Goal: Feedback & Contribution: Submit feedback/report problem

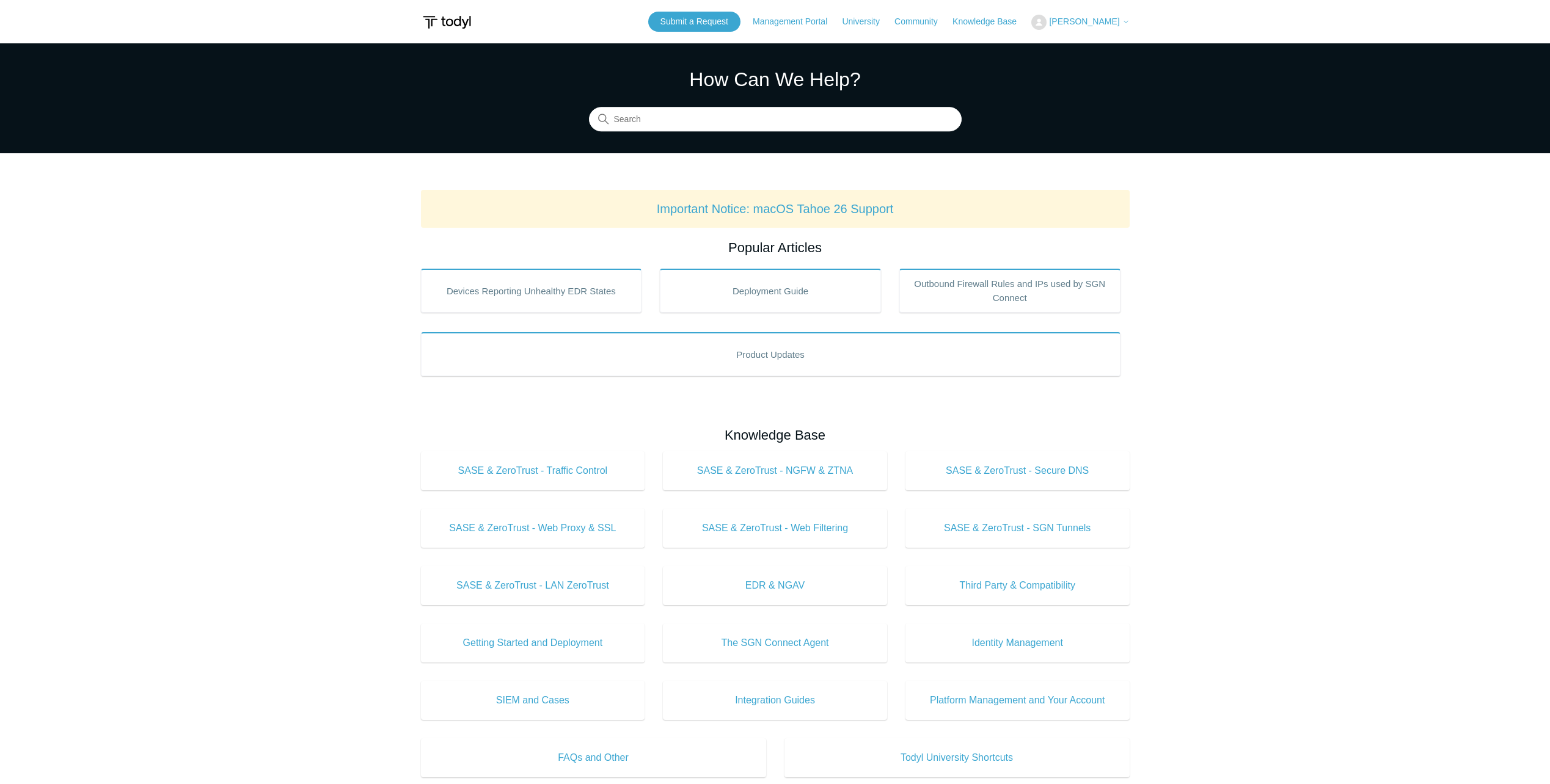
click at [1098, 18] on span "[PERSON_NAME]" at bounding box center [1084, 21] width 70 height 9
click at [1102, 47] on link "My Support Requests" at bounding box center [1091, 47] width 119 height 22
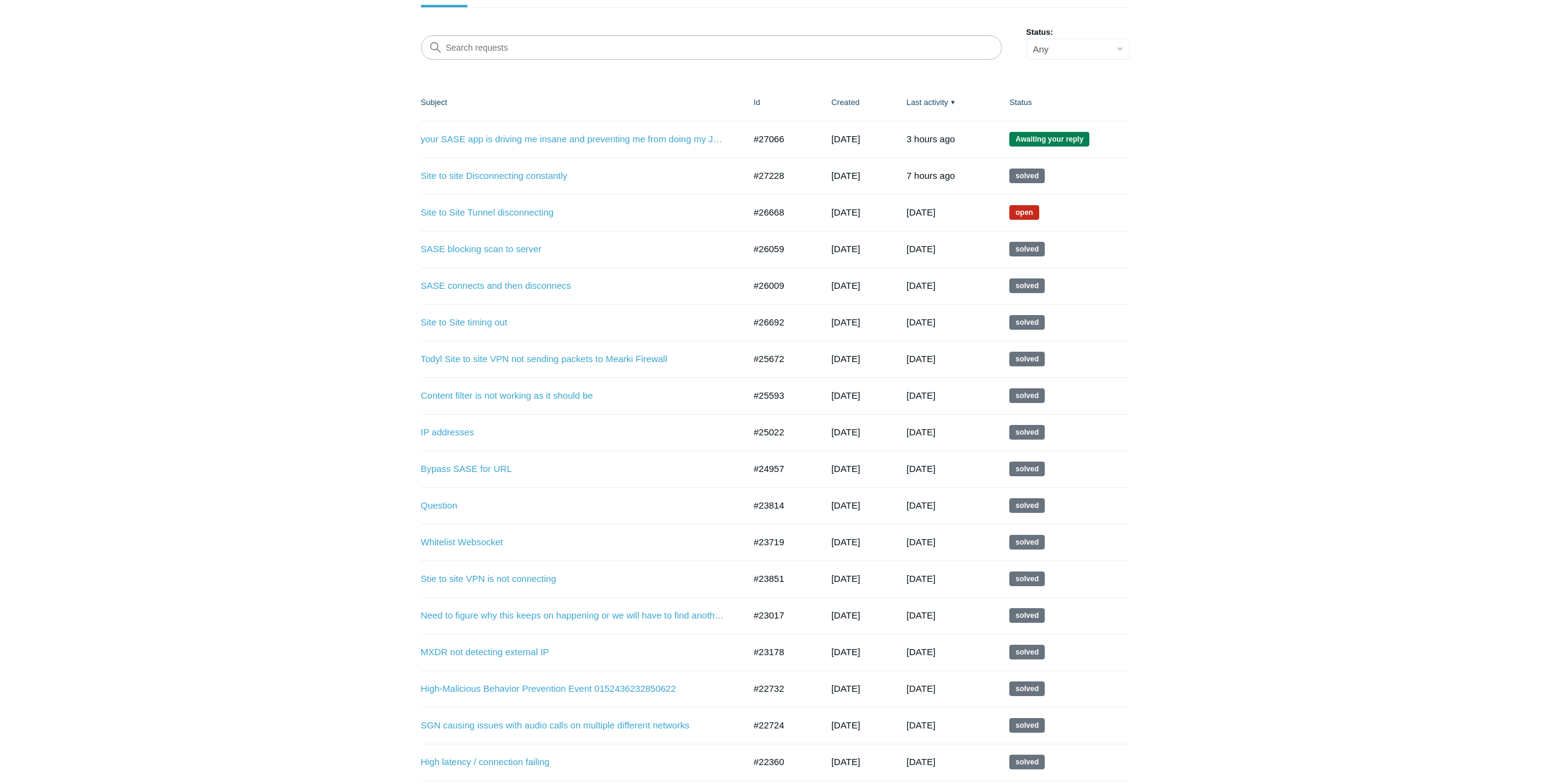
scroll to position [244, 0]
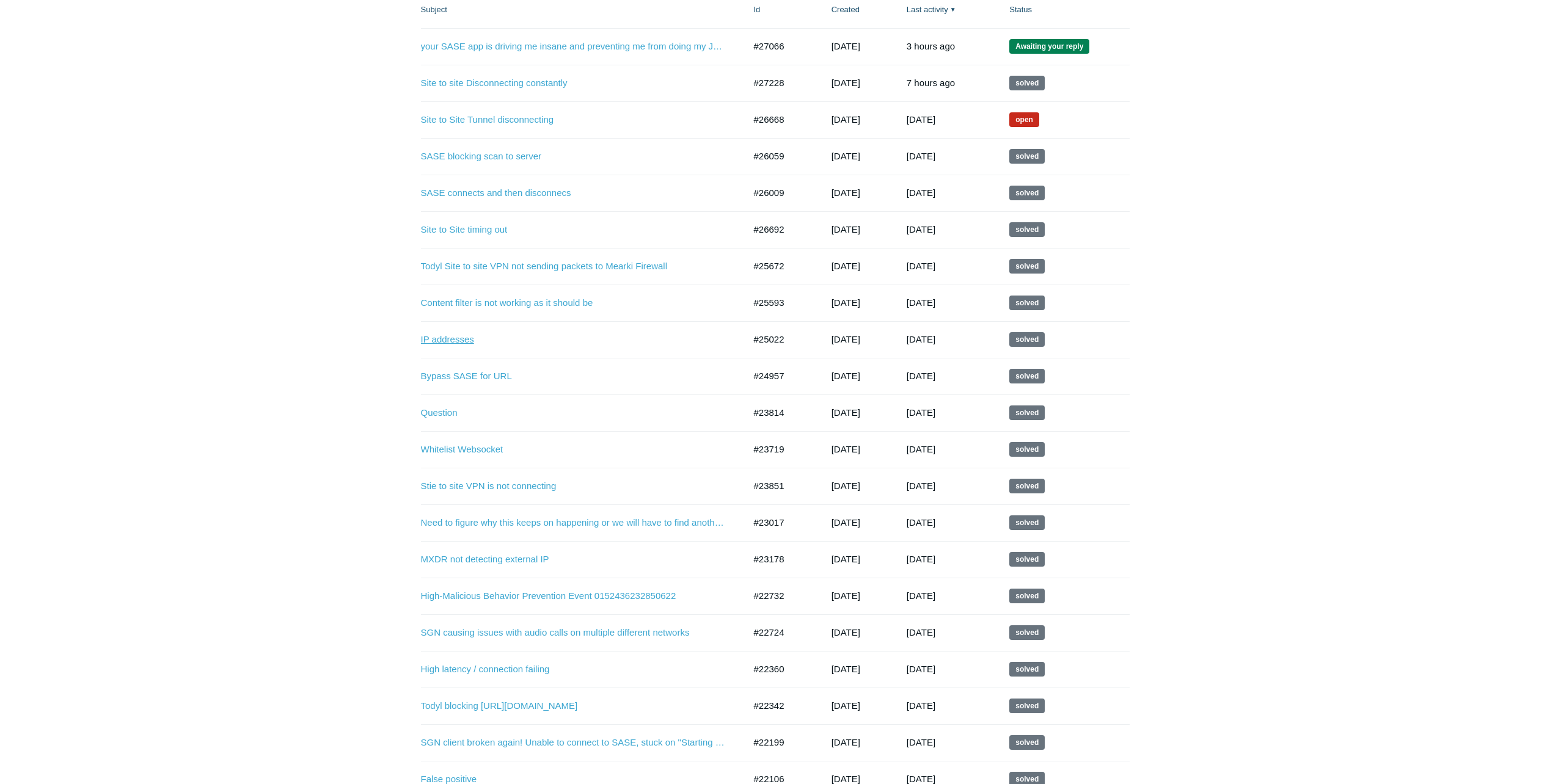
click at [468, 344] on link "IP addresses" at bounding box center [573, 340] width 306 height 14
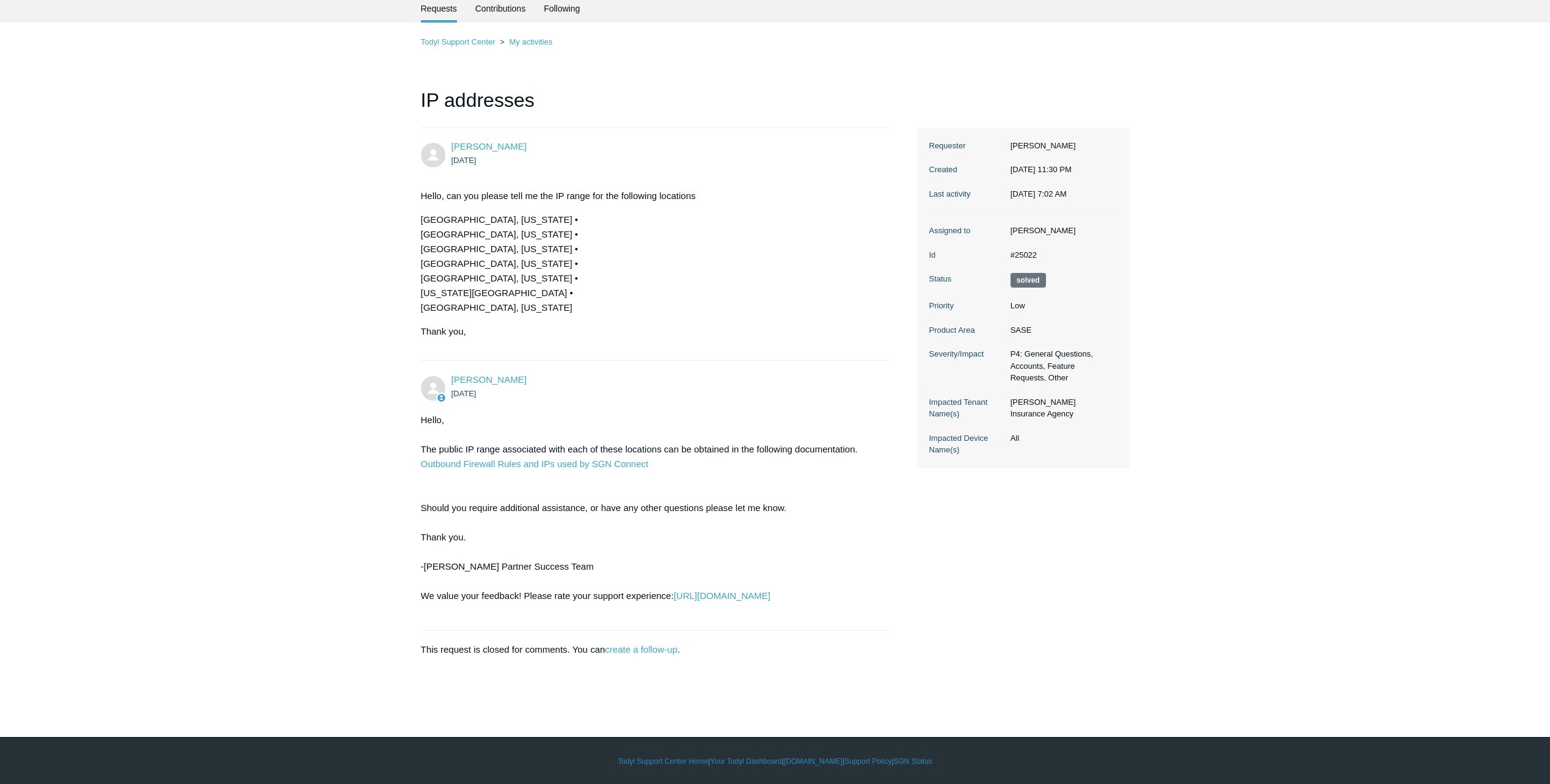
scroll to position [50, 0]
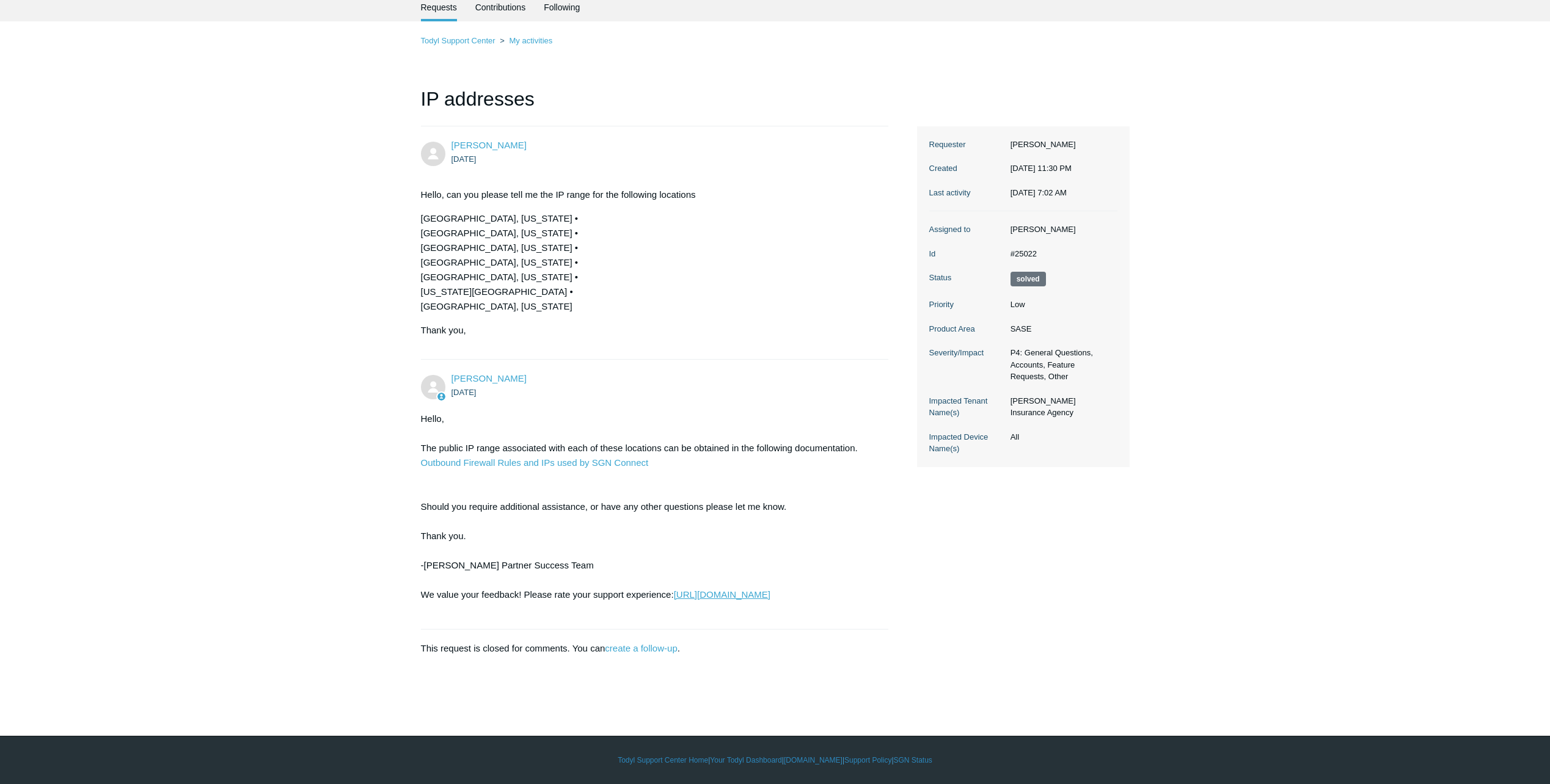
click at [674, 600] on link "https://support.todyl.com/requests/25022/satisfaction/new/lLL14PdMp1YenSQtFZBEF…" at bounding box center [722, 594] width 97 height 10
click at [611, 464] on link "Outbound Firewall Rules and IPs used by SGN Connect" at bounding box center [535, 462] width 228 height 10
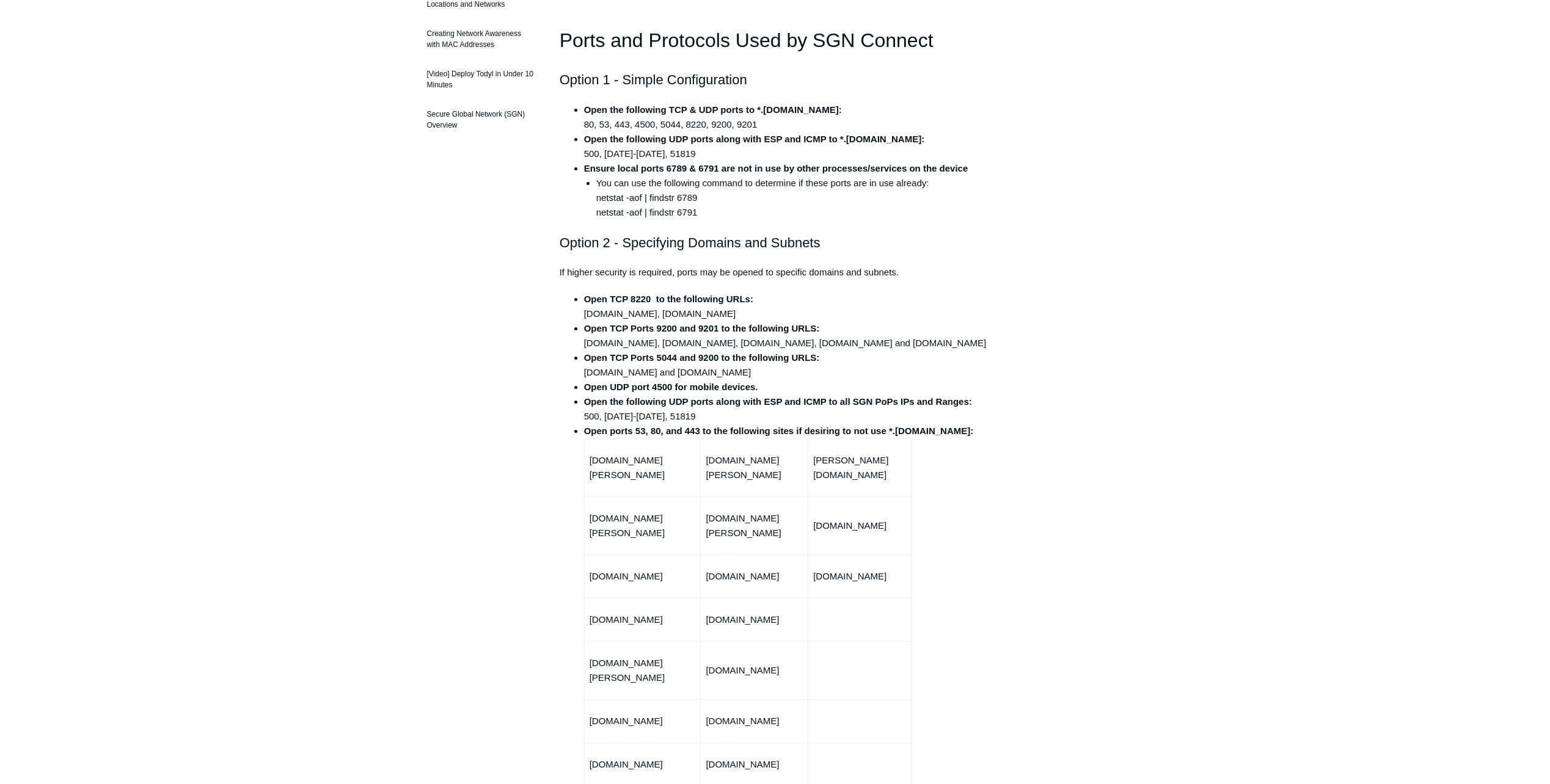
scroll to position [244, 0]
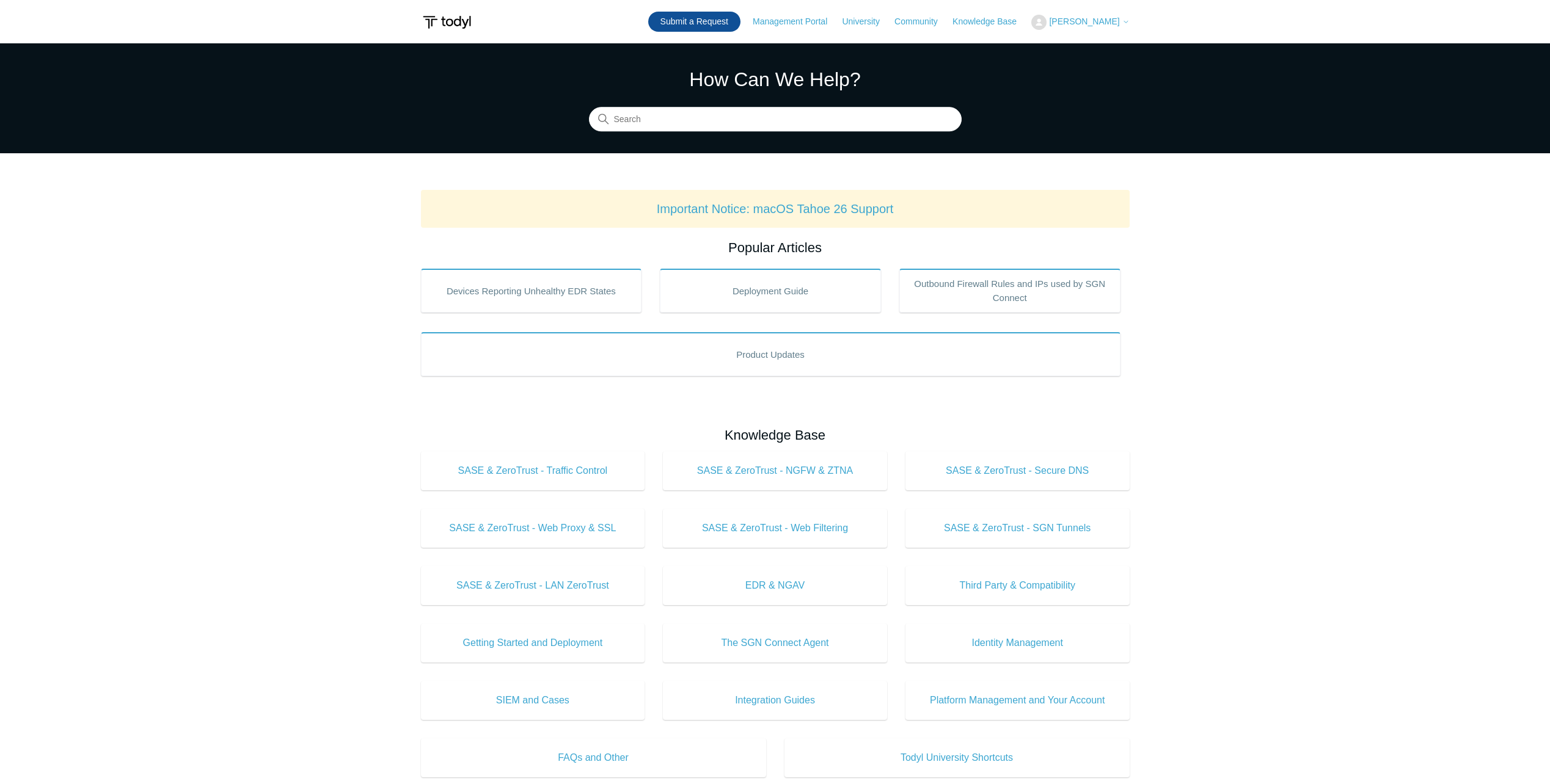
click at [731, 25] on link "Submit a Request" at bounding box center [694, 21] width 92 height 20
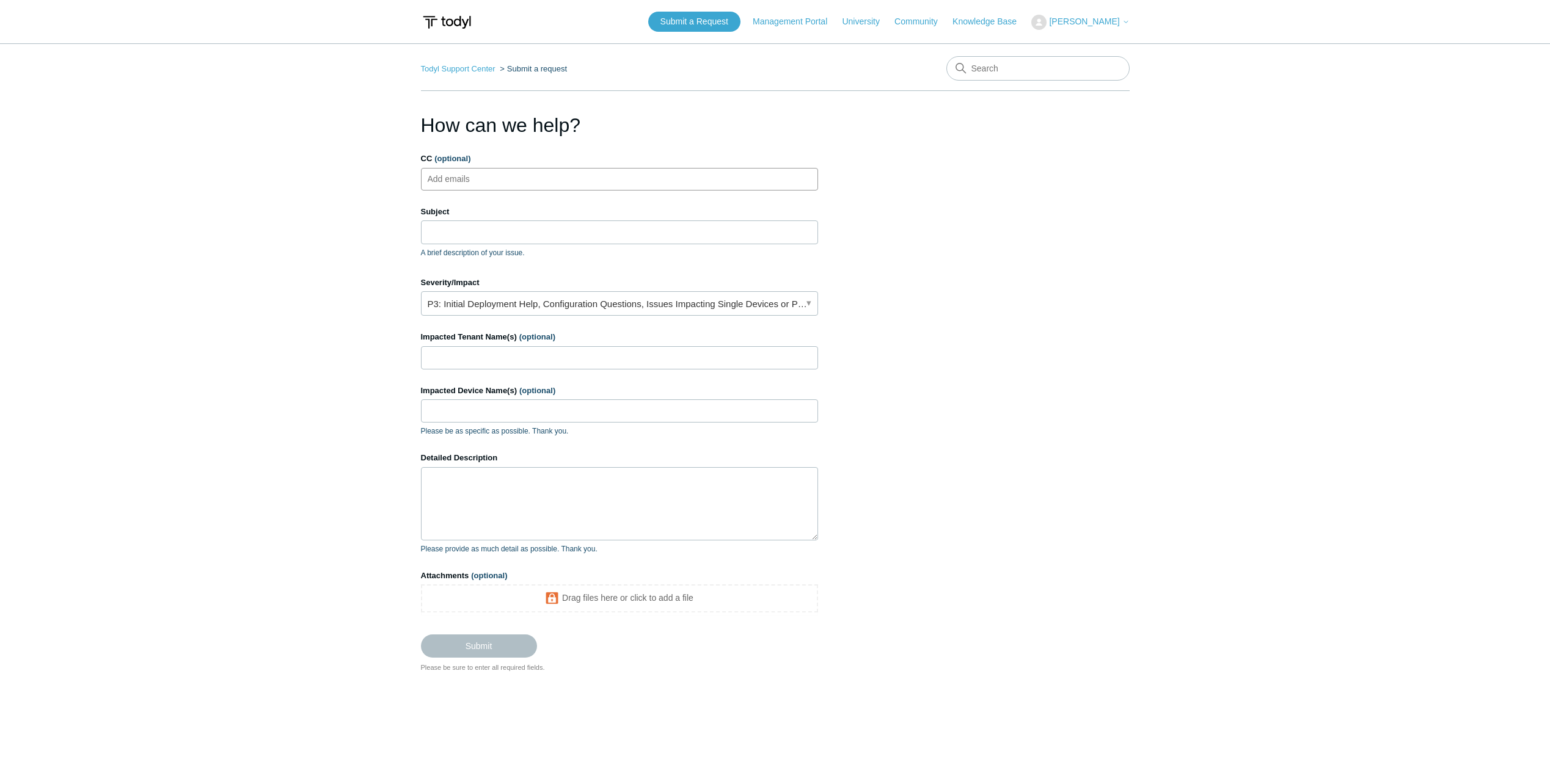
click at [503, 183] on ul "Add emails" at bounding box center [620, 180] width 397 height 23
click at [481, 226] on input "Subject" at bounding box center [620, 232] width 397 height 24
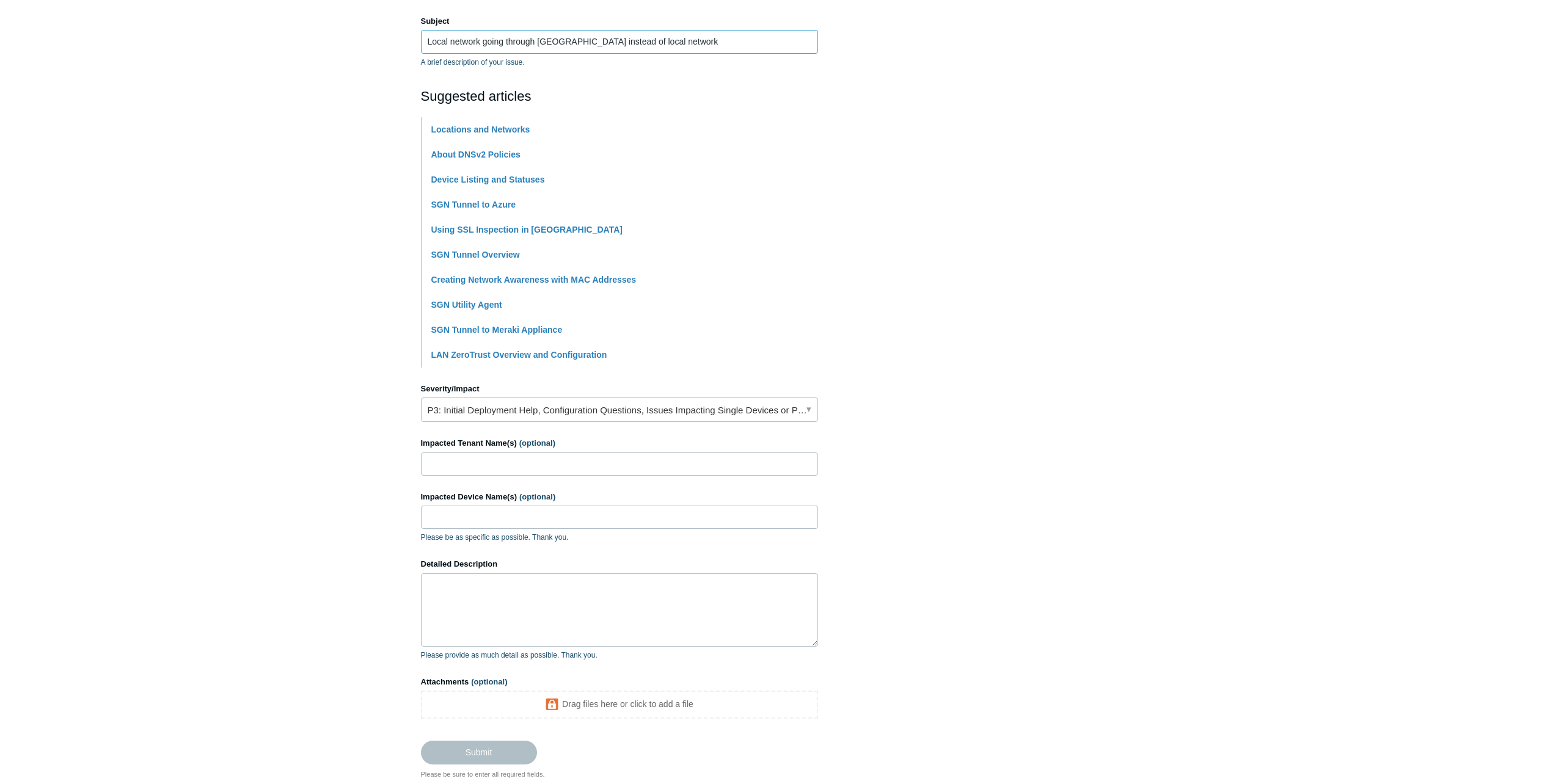
scroll to position [244, 0]
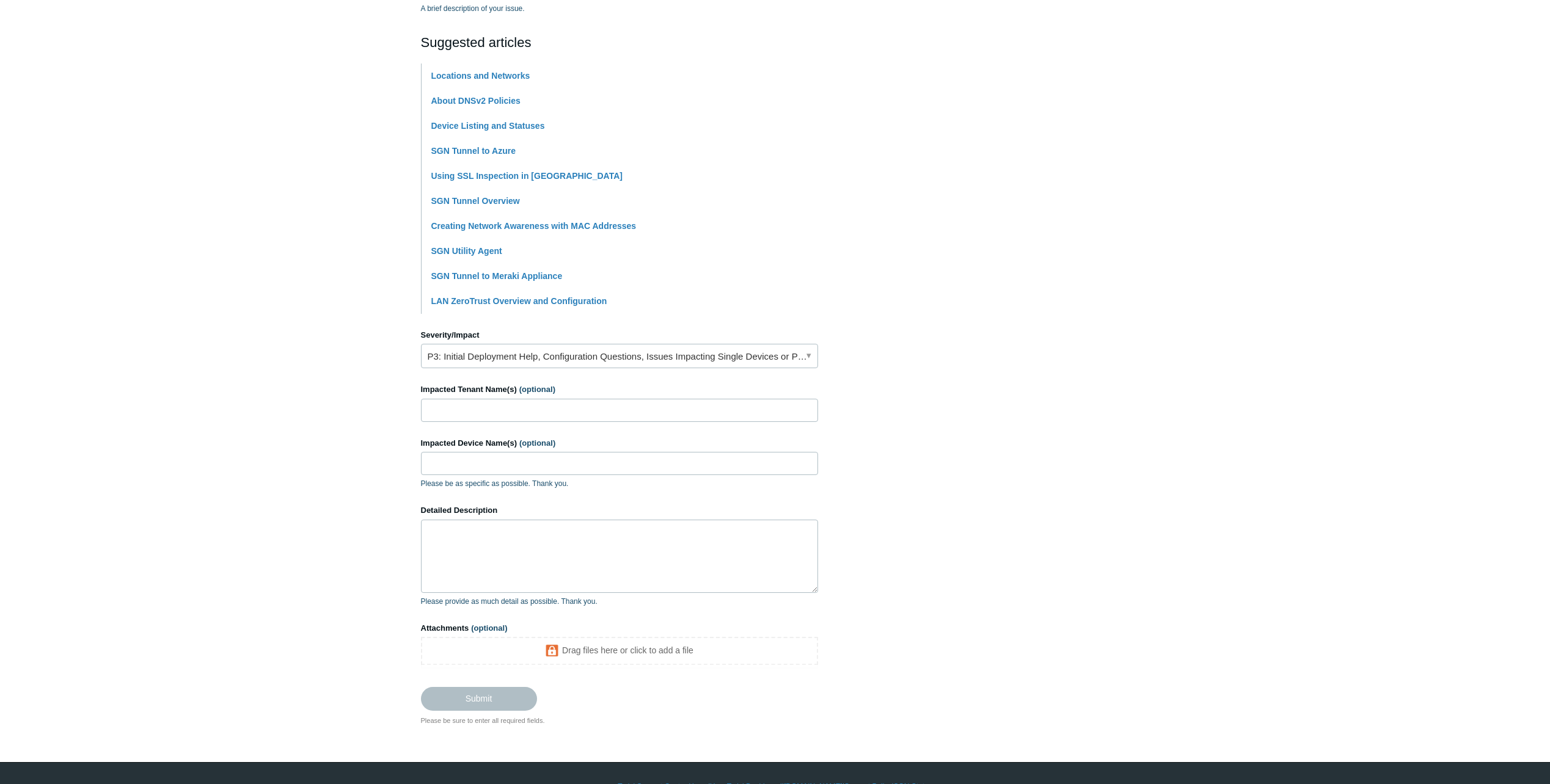
type input "Local network going through [GEOGRAPHIC_DATA] instead of local network"
click at [483, 411] on input "Impacted Tenant Name(s) (optional)" at bounding box center [620, 410] width 397 height 24
click at [502, 357] on link "P3: Initial Deployment Help, Configuration Questions, Issues Impacting Single D…" at bounding box center [620, 356] width 397 height 25
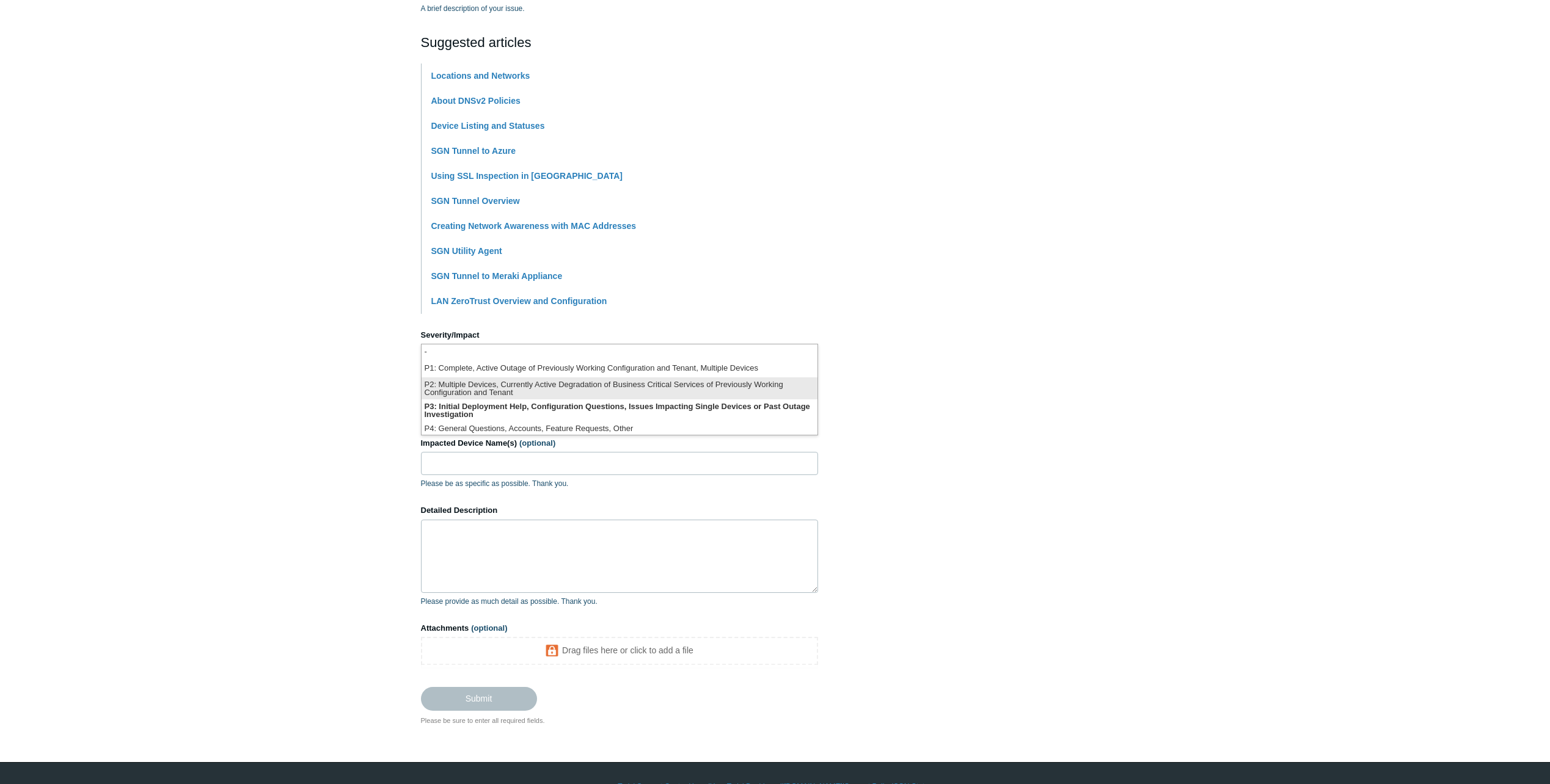
click at [499, 391] on li "P2: Multiple Devices, Currently Active Degradation of Business Critical Service…" at bounding box center [619, 388] width 396 height 22
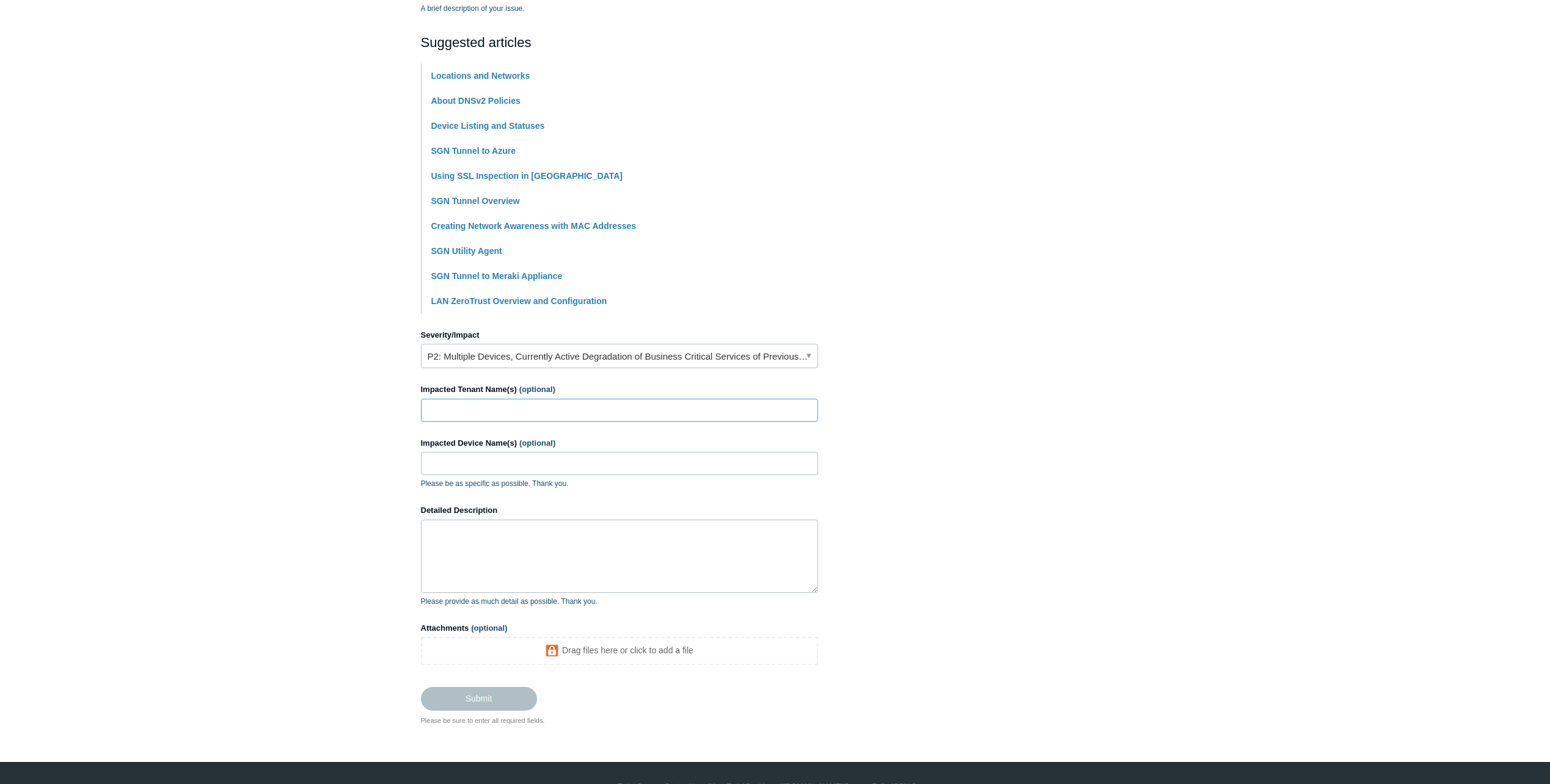
click at [482, 407] on input "Impacted Tenant Name(s) (optional)" at bounding box center [620, 410] width 397 height 24
type input "ILN technologies"
type input "Critical"
click at [494, 546] on textarea "Detailed Description" at bounding box center [620, 555] width 397 height 73
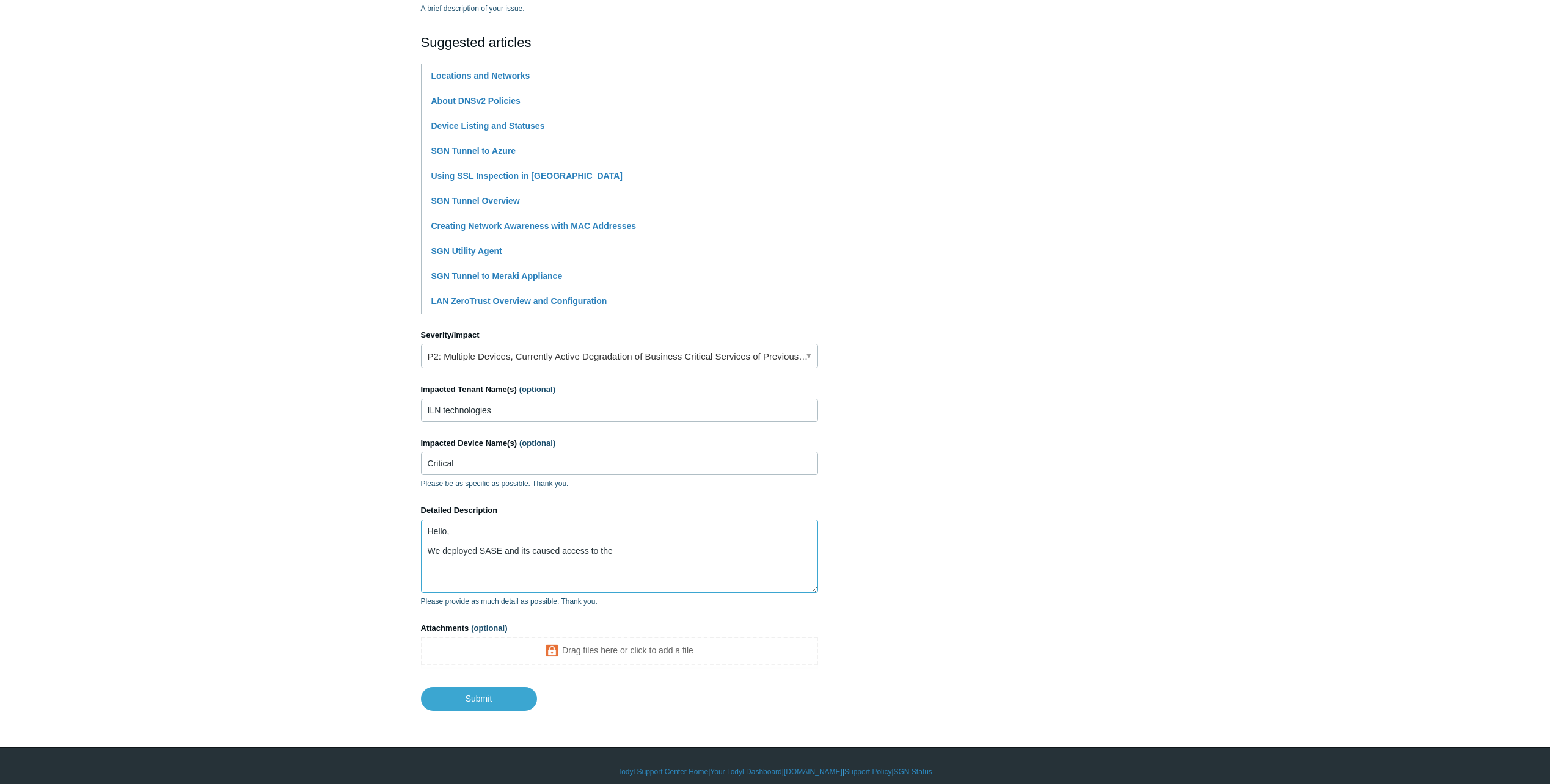
click at [639, 551] on textarea "Hello, We deployed SASE and its caused access to the" at bounding box center [620, 555] width 397 height 73
click at [506, 556] on textarea "Hello, We deployed SASE and its caused access to the local servers to go throug…" at bounding box center [620, 555] width 397 height 73
click at [809, 551] on textarea "Hello, We deployed SGN SASE agents and its caused access to the local servers t…" at bounding box center [620, 555] width 397 height 73
click at [718, 575] on textarea "Hello, We deployed SGN SASE agents and its caused access to the local servers t…" at bounding box center [620, 555] width 397 height 73
click at [705, 575] on textarea "Hello, We deployed SGN SASE agents and its caused access to the local servers t…" at bounding box center [620, 555] width 397 height 73
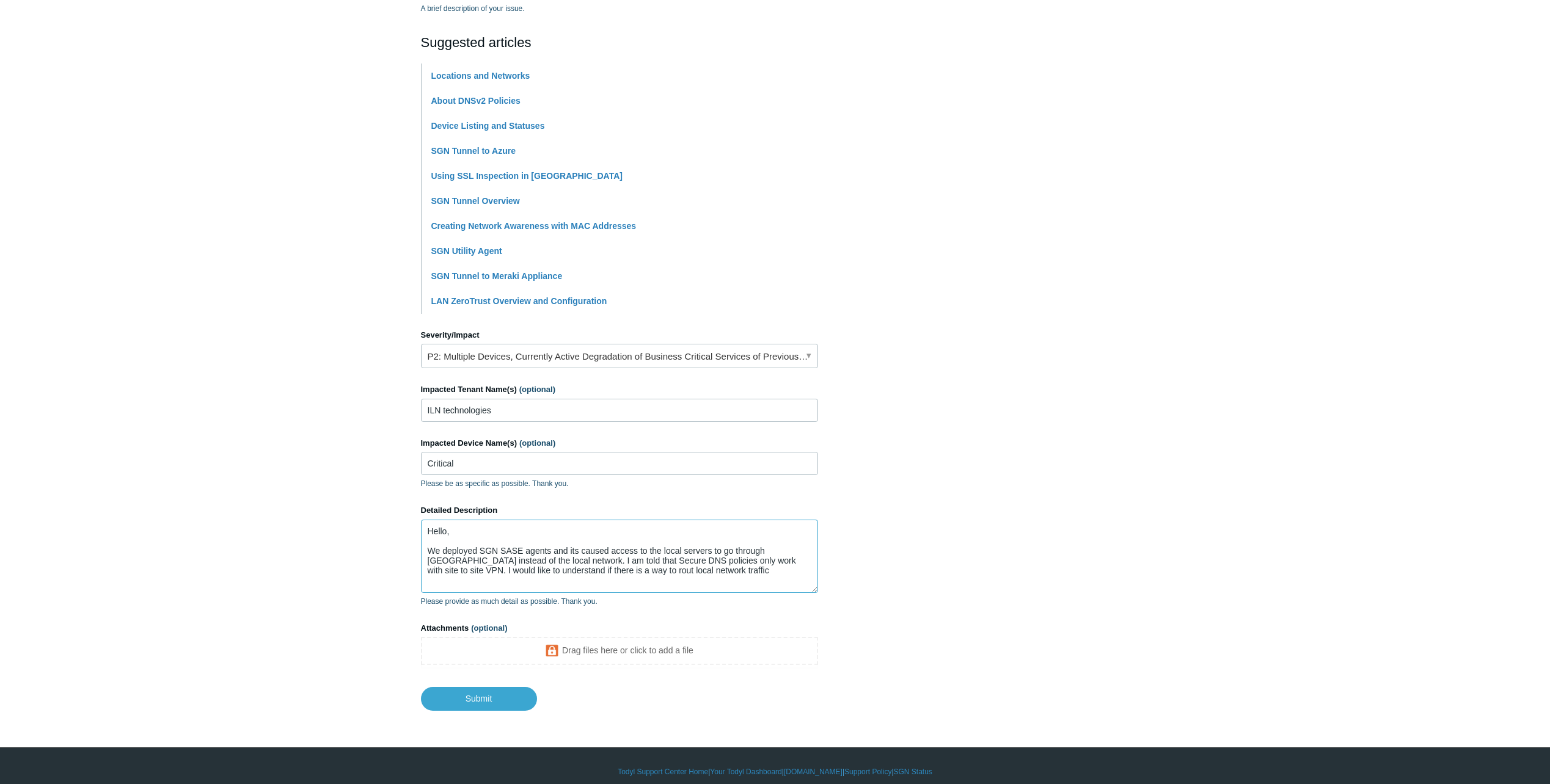
click at [705, 575] on textarea "Hello, We deployed SGN SASE agents and its caused access to the local servers t…" at bounding box center [620, 555] width 397 height 73
click at [714, 579] on textarea "Hello, We deployed SGN SASE agents and its caused access to the local servers t…" at bounding box center [620, 555] width 397 height 73
type textarea "Hello, We deployed SGN SASE agents and its caused access to the local servers t…"
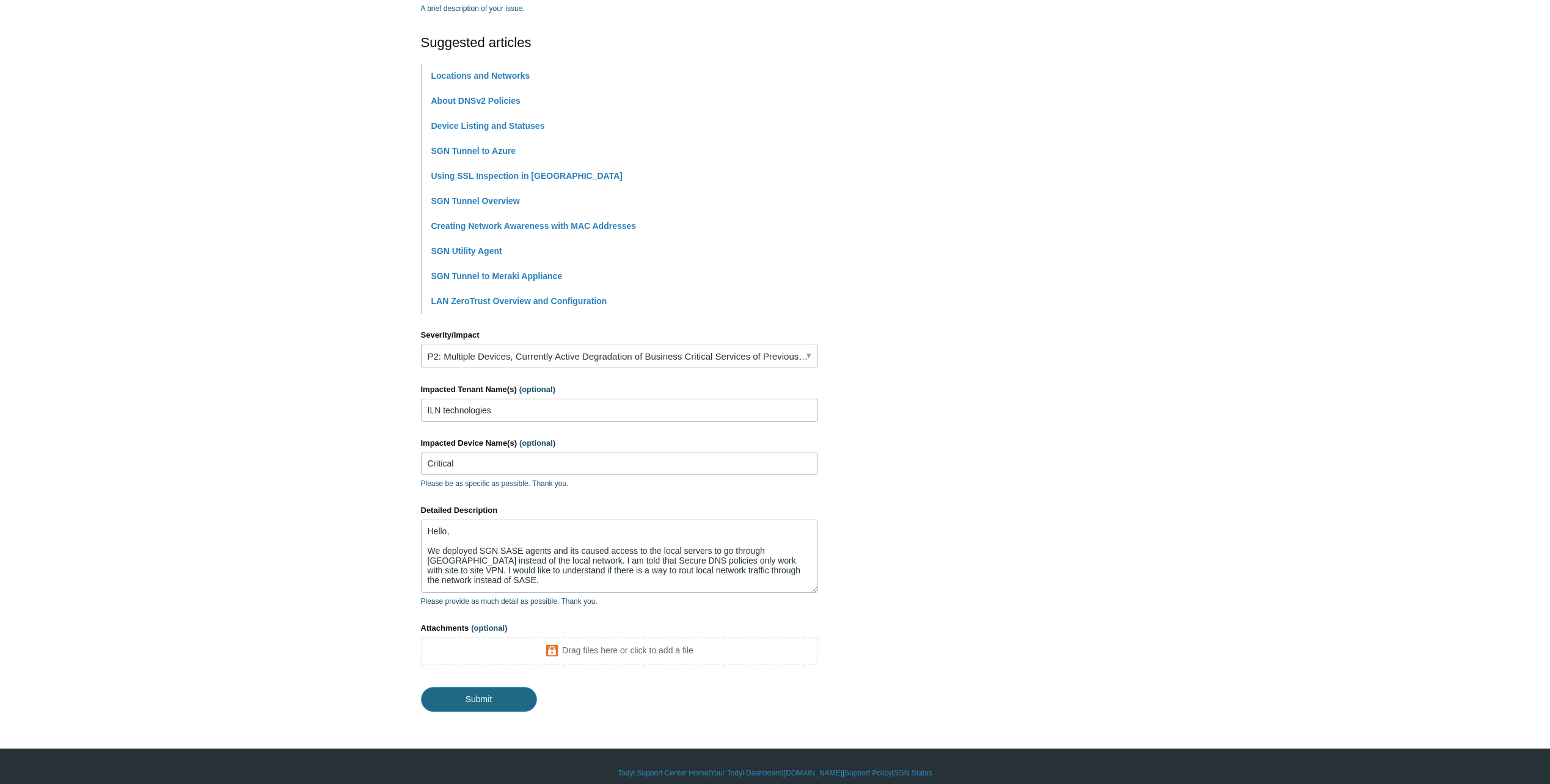
click at [467, 707] on input "Submit" at bounding box center [479, 699] width 116 height 25
